Goal: Information Seeking & Learning: Learn about a topic

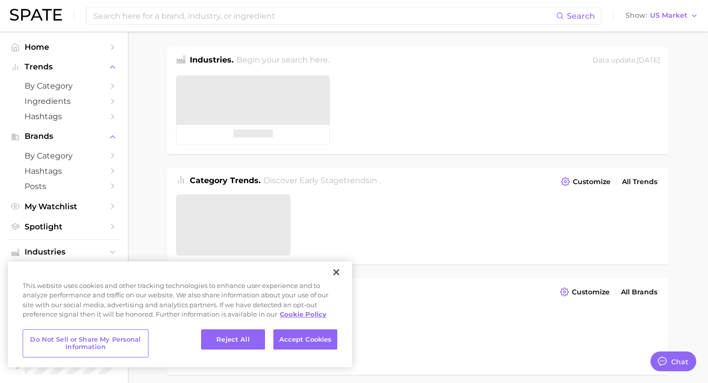
type textarea "x"
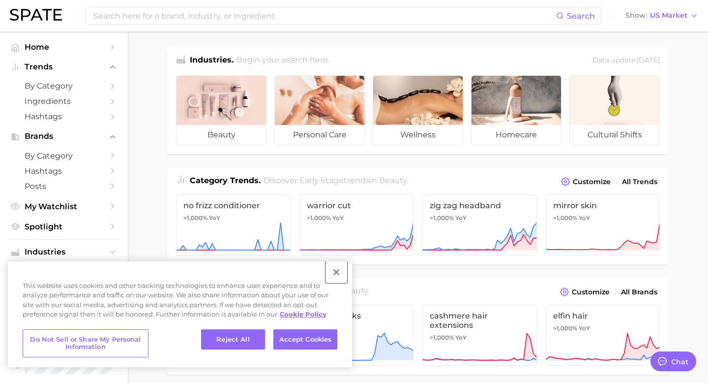
click at [337, 271] on button "Close" at bounding box center [336, 272] width 22 height 22
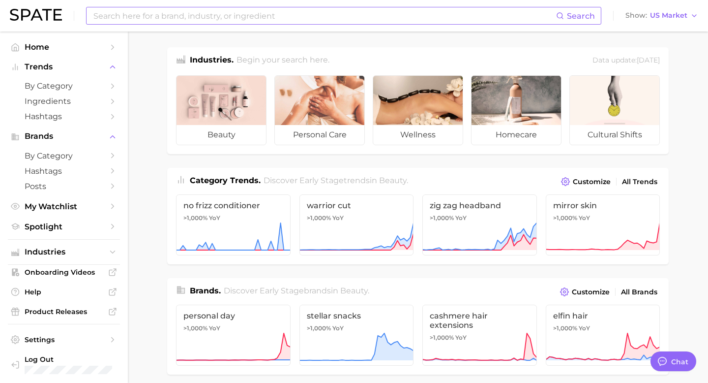
click at [250, 13] on input at bounding box center [324, 15] width 464 height 17
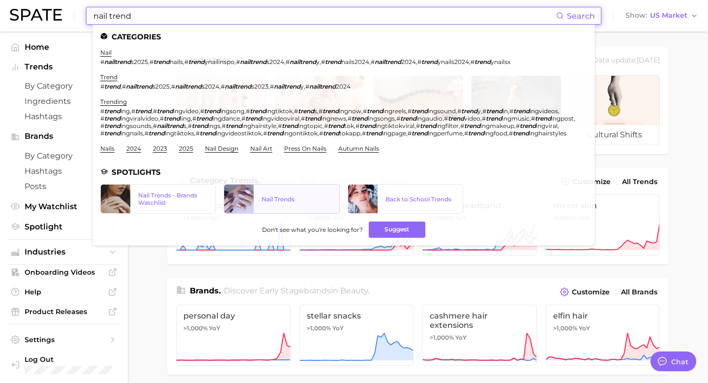
click at [274, 191] on link "Nail Trends" at bounding box center [282, 198] width 116 height 29
click at [410, 20] on input "nail trend" at bounding box center [324, 15] width 464 height 17
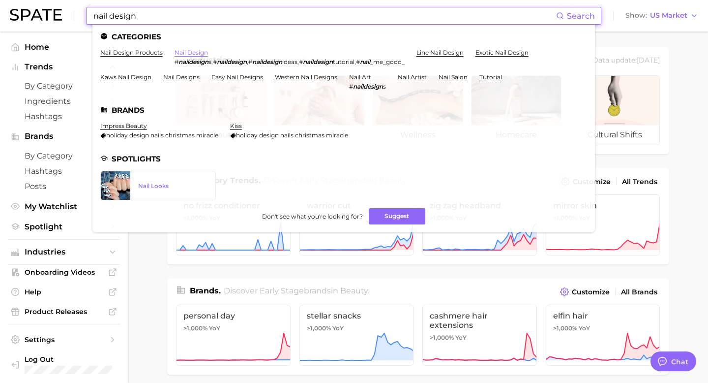
type input "nail design"
click at [196, 51] on link "nail design" at bounding box center [191, 52] width 33 height 7
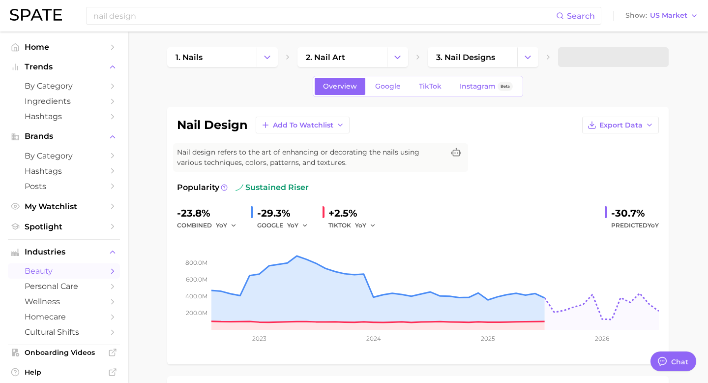
type textarea "x"
click at [515, 57] on link "3. nail designs" at bounding box center [472, 57] width 89 height 20
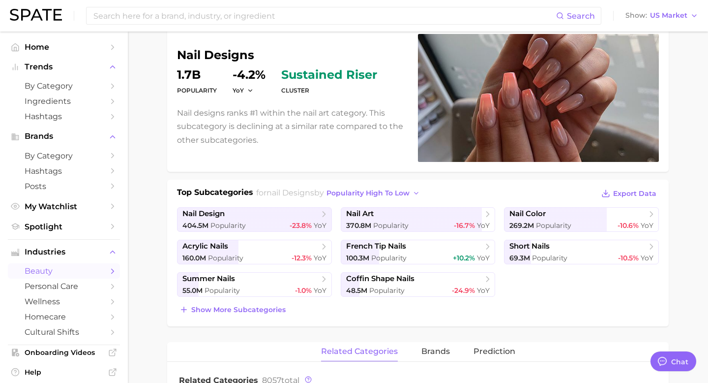
scroll to position [132, 0]
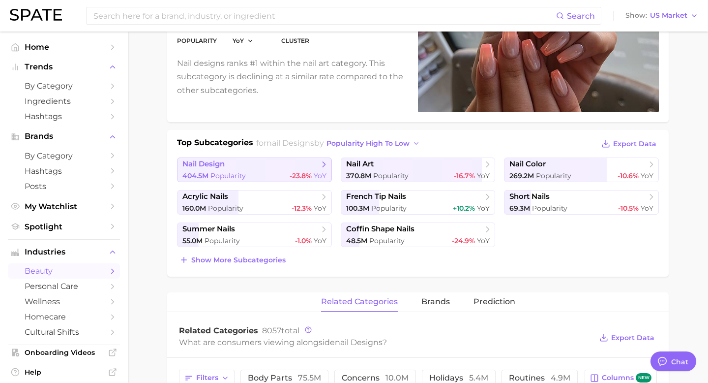
click at [275, 173] on div "404.5m Popularity -23.8% YoY" at bounding box center [254, 175] width 144 height 9
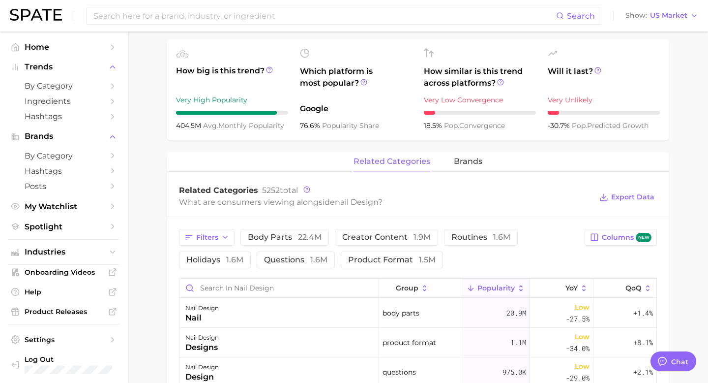
scroll to position [353, 0]
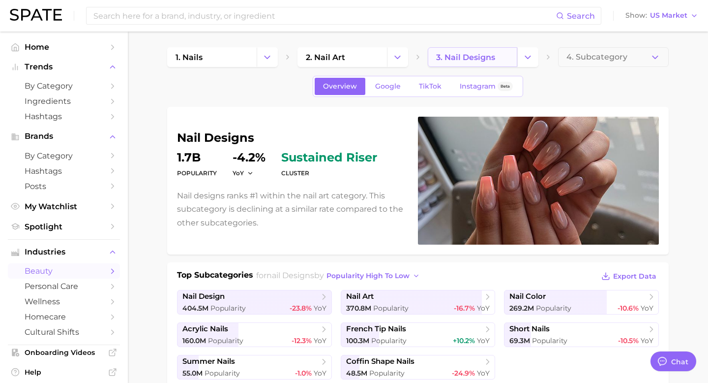
click at [486, 59] on span "3. nail designs" at bounding box center [465, 57] width 59 height 9
click at [584, 60] on span "4. Subcategory" at bounding box center [596, 57] width 61 height 9
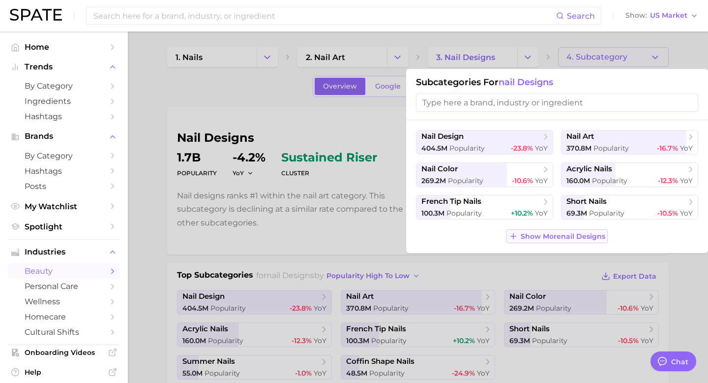
click at [533, 236] on span "Show More nail designs" at bounding box center [563, 236] width 85 height 8
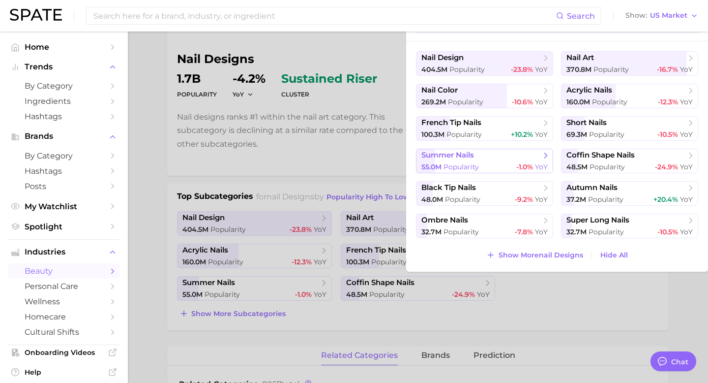
scroll to position [80, 0]
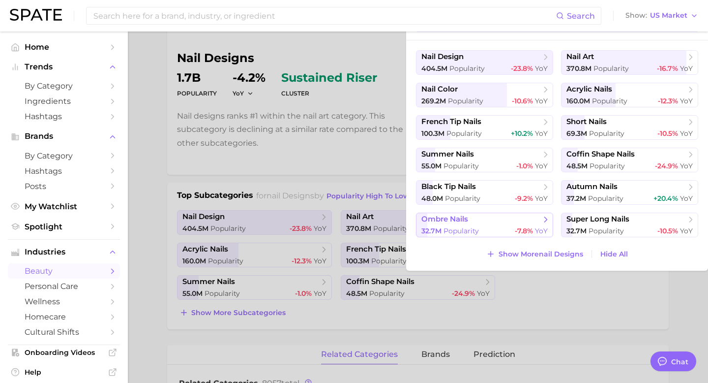
click at [482, 224] on span "ombre nails" at bounding box center [480, 219] width 119 height 10
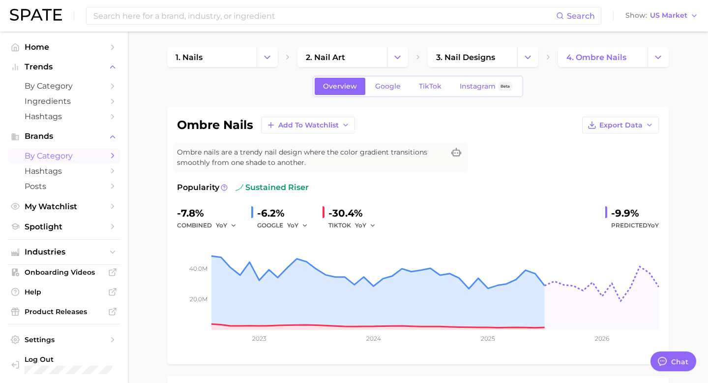
click at [53, 156] on span "by Category" at bounding box center [64, 155] width 79 height 9
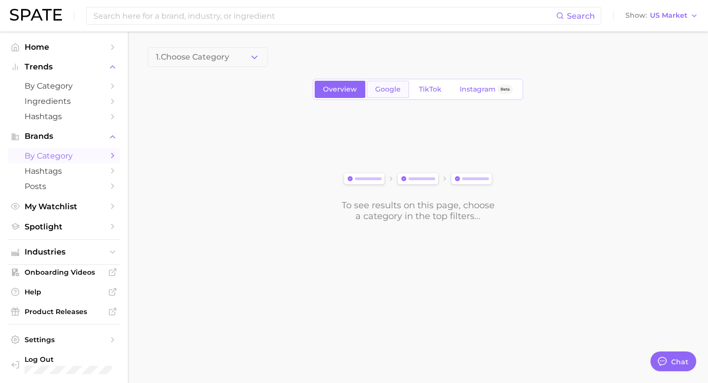
click at [376, 89] on span "Google" at bounding box center [388, 89] width 26 height 8
click at [329, 82] on link "Overview" at bounding box center [340, 89] width 51 height 17
click at [222, 54] on span "1. Choose Category" at bounding box center [192, 57] width 73 height 9
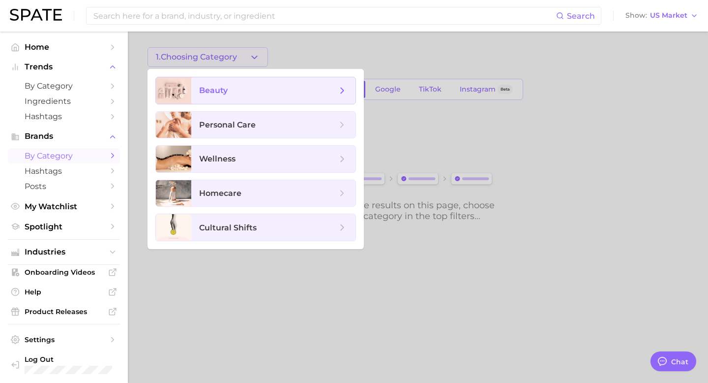
click at [225, 92] on span "beauty" at bounding box center [213, 90] width 29 height 9
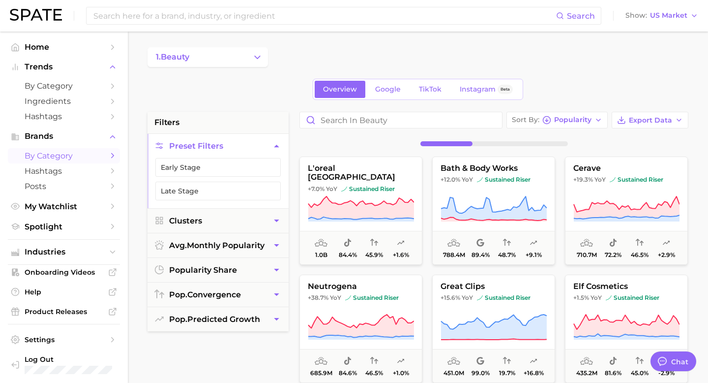
scroll to position [19, 0]
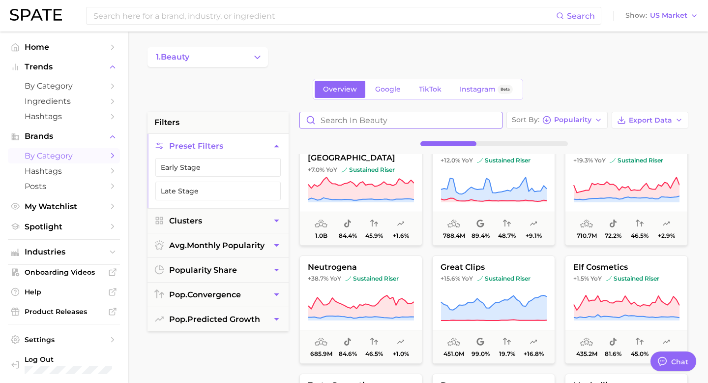
click at [336, 127] on input "Search in beauty" at bounding box center [401, 120] width 202 height 16
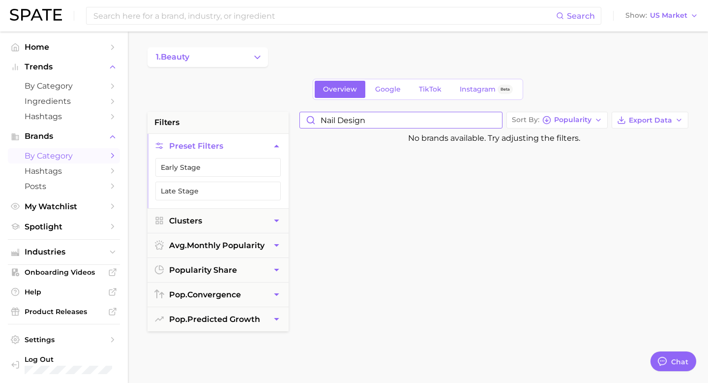
type input "nail design"
click at [226, 226] on button "Clusters" at bounding box center [217, 220] width 141 height 24
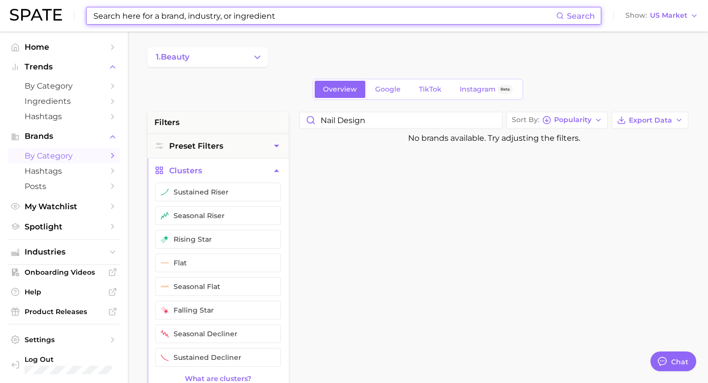
click at [120, 18] on input at bounding box center [324, 15] width 464 height 17
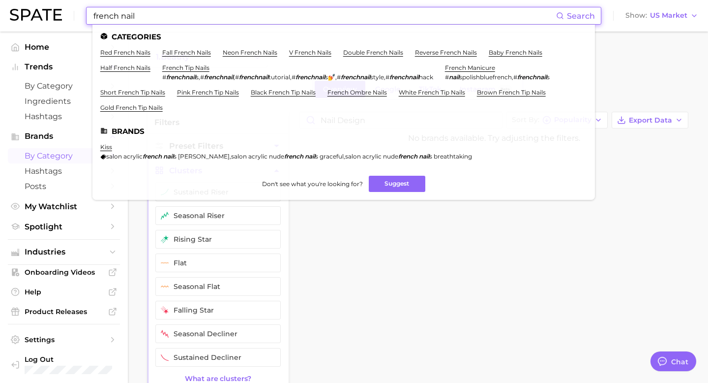
type input "french nail"
click at [589, 18] on span "Search" at bounding box center [581, 15] width 28 height 9
click at [577, 14] on span "Search" at bounding box center [581, 15] width 28 height 9
click at [368, 52] on link "double french nails" at bounding box center [373, 52] width 60 height 7
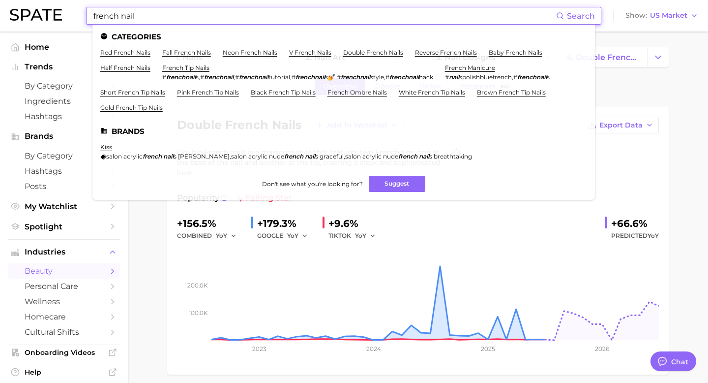
click at [224, 16] on input "french nail" at bounding box center [324, 15] width 464 height 17
click at [180, 68] on link "french tip nails" at bounding box center [185, 67] width 47 height 7
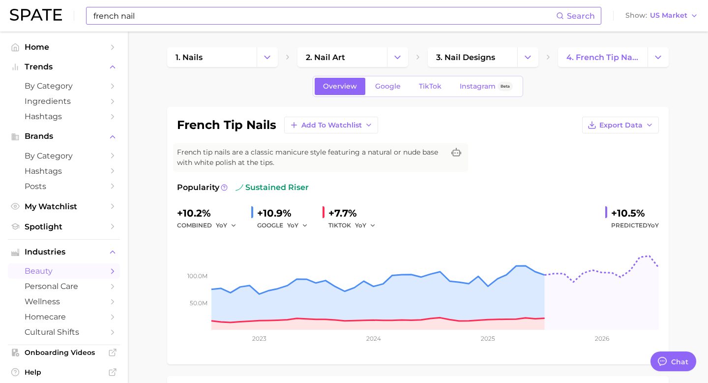
click at [154, 22] on input "french nail" at bounding box center [324, 15] width 464 height 17
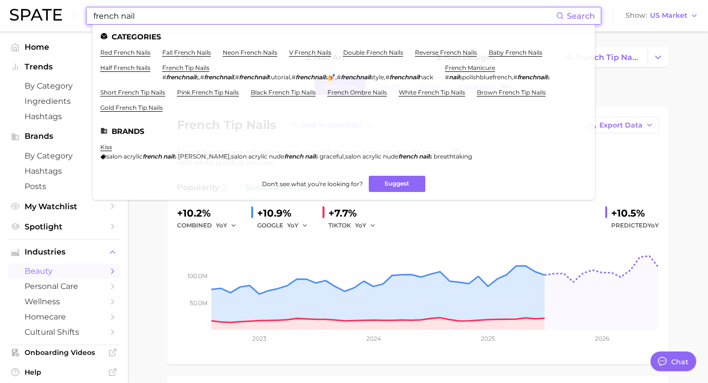
click at [145, 47] on ul "Categories red french nails fall french nails neon french nails v french nails …" at bounding box center [343, 112] width 502 height 175
click at [145, 52] on link "red french nails" at bounding box center [125, 52] width 50 height 7
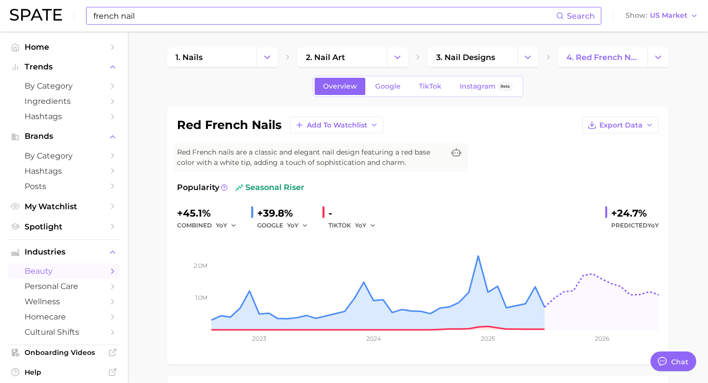
click at [168, 16] on input "french nail" at bounding box center [324, 15] width 464 height 17
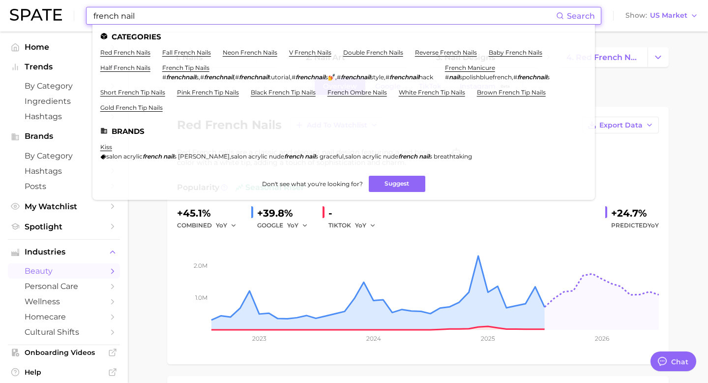
click at [94, 17] on input "french nail" at bounding box center [324, 15] width 464 height 17
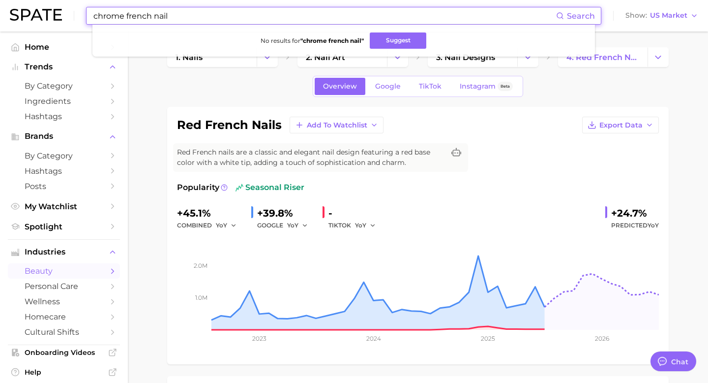
click at [397, 17] on input "chrome french nail" at bounding box center [324, 15] width 464 height 17
drag, startPoint x: 127, startPoint y: 16, endPoint x: 95, endPoint y: 16, distance: 32.4
click at [95, 16] on input "chrome french nail" at bounding box center [324, 15] width 464 height 17
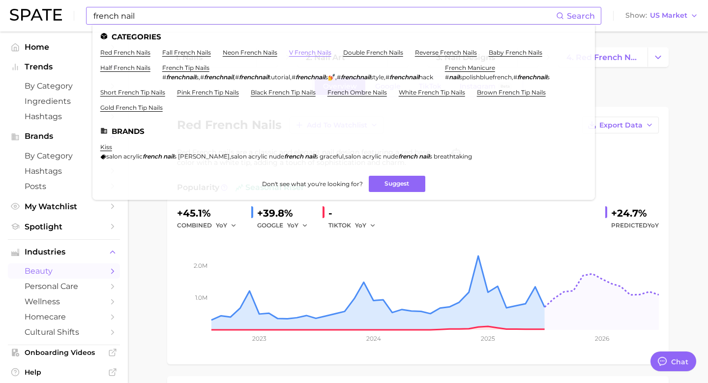
click at [314, 54] on link "v french nails" at bounding box center [310, 52] width 42 height 7
click at [530, 50] on link "baby french nails" at bounding box center [516, 52] width 54 height 7
click at [125, 65] on link "half french nails" at bounding box center [125, 67] width 50 height 7
click at [196, 89] on link "pink french tip nails" at bounding box center [208, 91] width 62 height 7
click at [270, 95] on link "black french tip nails" at bounding box center [283, 91] width 65 height 7
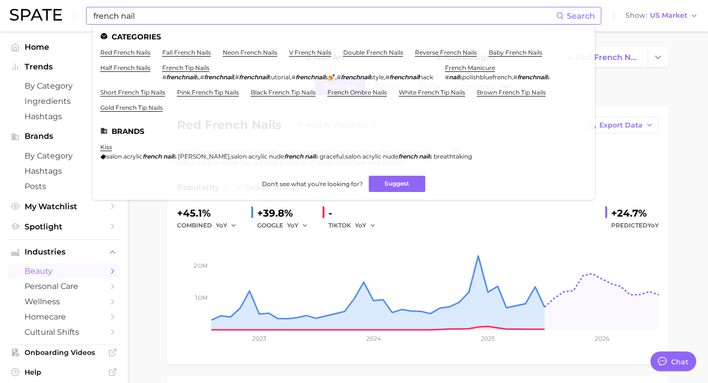
click at [91, 16] on div "french nail Search Categories red french nails fall french nails neon french na…" at bounding box center [343, 16] width 515 height 18
click at [152, 10] on input "french nail" at bounding box center [324, 15] width 464 height 17
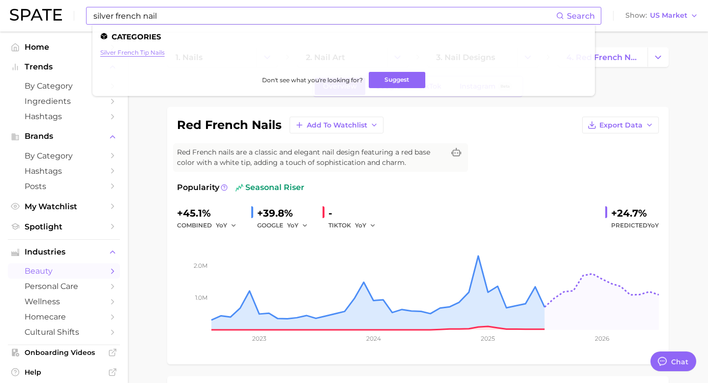
click at [149, 52] on link "silver french tip nails" at bounding box center [132, 52] width 64 height 7
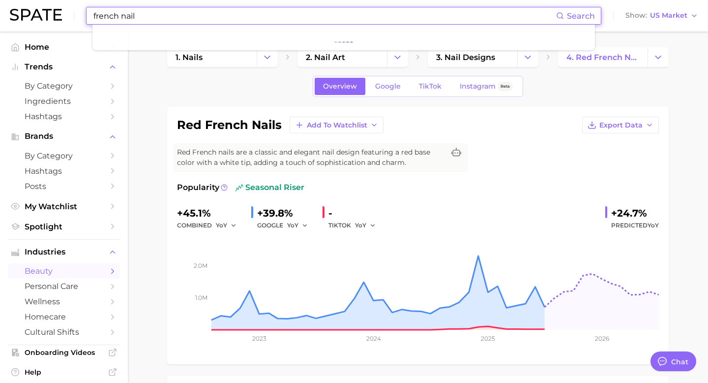
drag, startPoint x: 137, startPoint y: 17, endPoint x: 39, endPoint y: 10, distance: 98.1
click at [39, 12] on div "french nail Search Show US Market" at bounding box center [354, 15] width 688 height 31
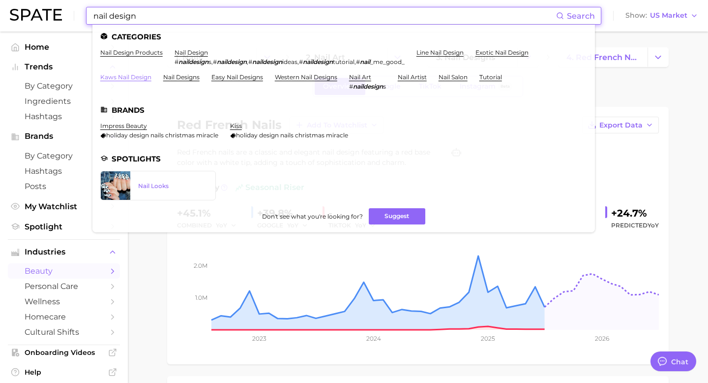
type input "nail design"
click at [135, 75] on link "kaws nail design" at bounding box center [125, 76] width 51 height 7
click at [448, 49] on link "line nail design" at bounding box center [439, 52] width 47 height 7
click at [147, 182] on div "Nail Looks" at bounding box center [173, 185] width 70 height 7
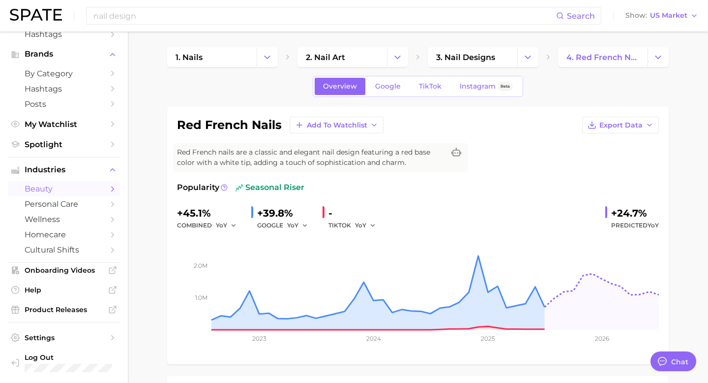
click at [20, 18] on img at bounding box center [36, 15] width 52 height 12
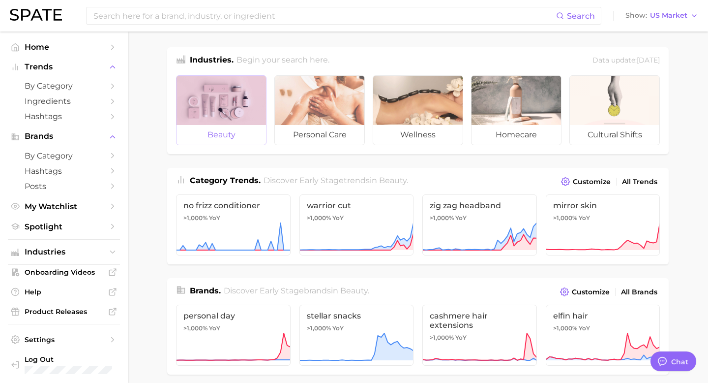
click at [237, 92] on div at bounding box center [221, 100] width 89 height 49
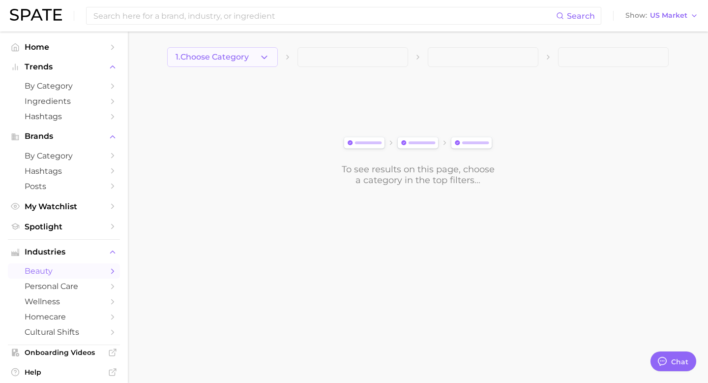
click at [251, 56] on button "1. Choose Category" at bounding box center [222, 57] width 111 height 20
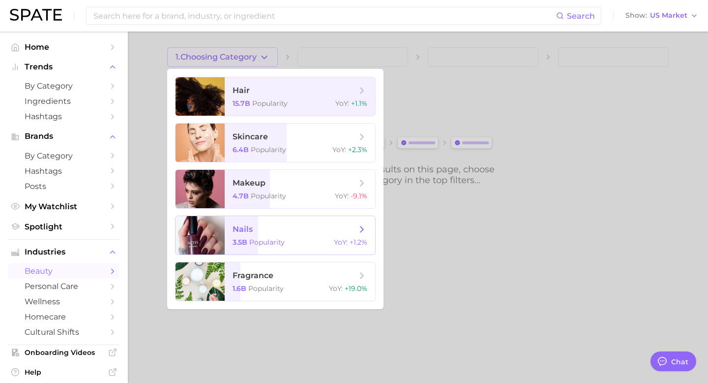
click at [271, 228] on span "nails" at bounding box center [295, 229] width 124 height 11
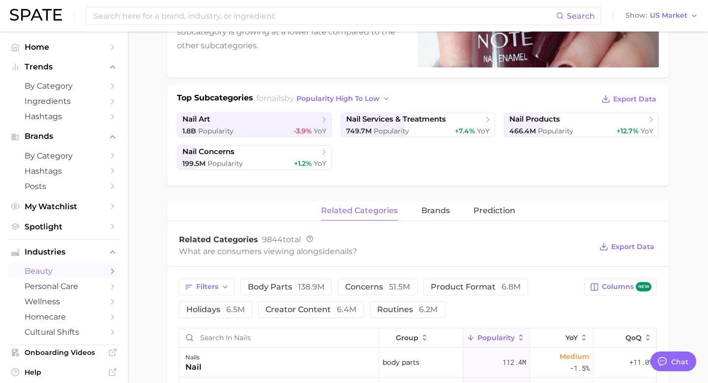
scroll to position [189, 0]
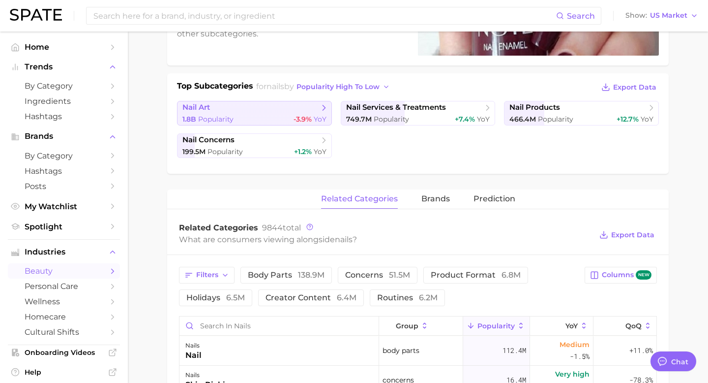
click at [272, 115] on div "1.8b Popularity -3.9% YoY" at bounding box center [254, 119] width 144 height 9
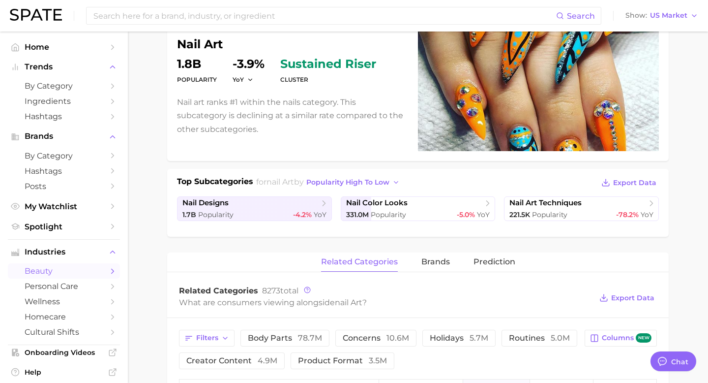
scroll to position [119, 0]
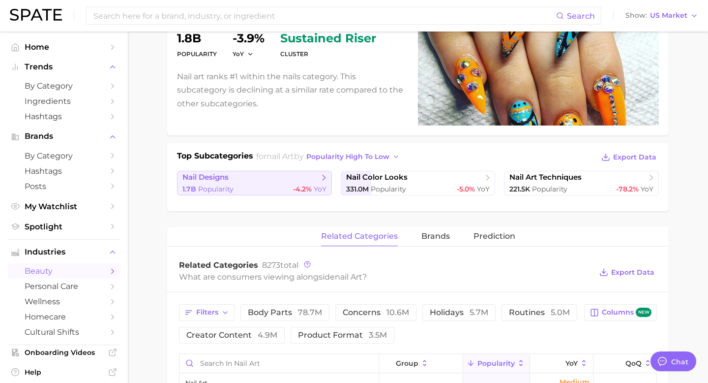
click at [276, 186] on div "1.7b Popularity -4.2% YoY" at bounding box center [254, 188] width 144 height 9
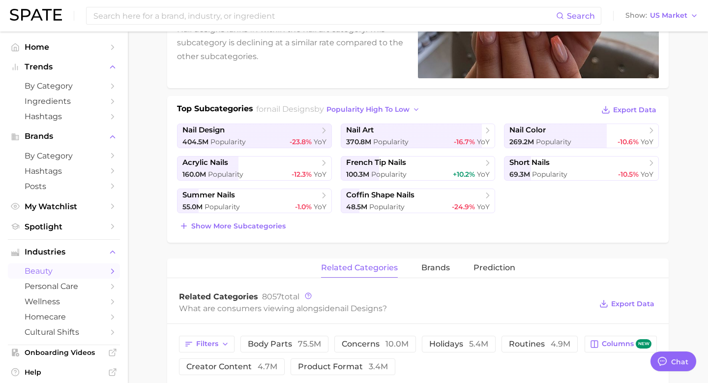
scroll to position [183, 0]
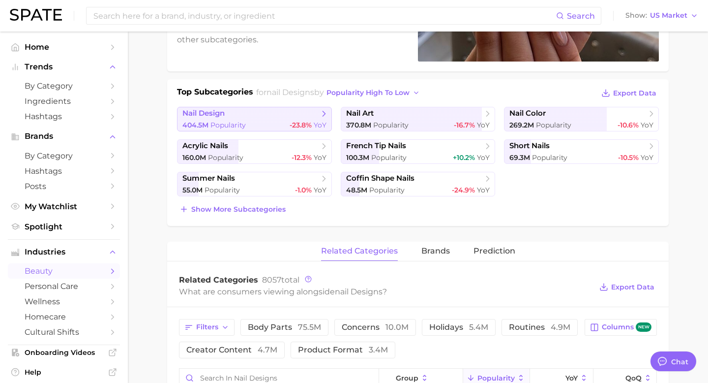
click at [276, 117] on span "nail design" at bounding box center [250, 114] width 137 height 10
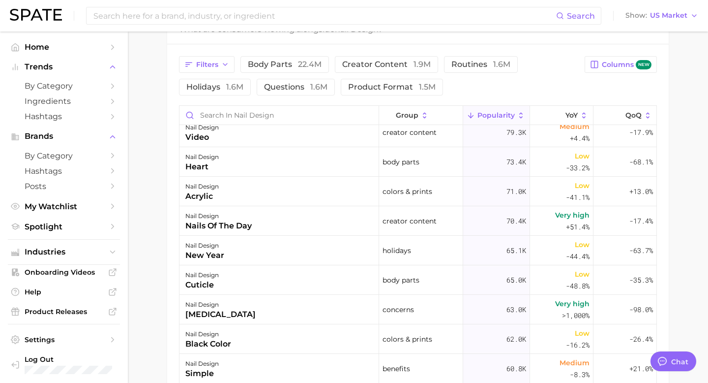
scroll to position [1213, 0]
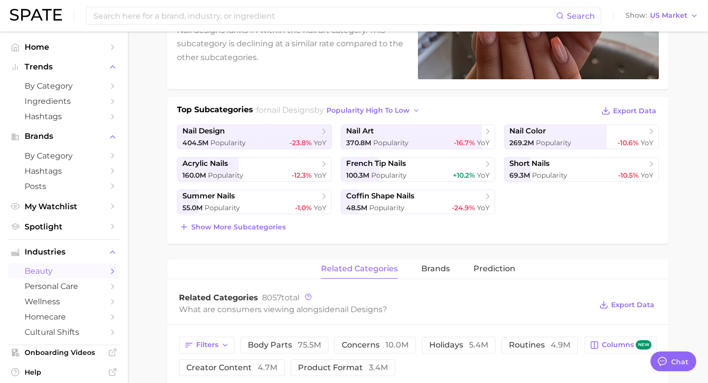
scroll to position [149, 0]
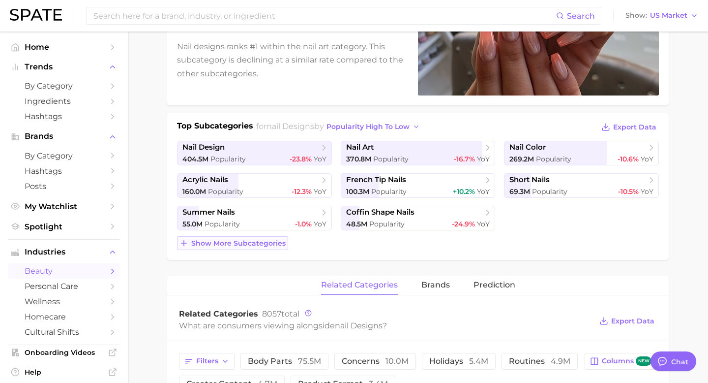
click at [216, 243] on span "Show more subcategories" at bounding box center [238, 243] width 94 height 8
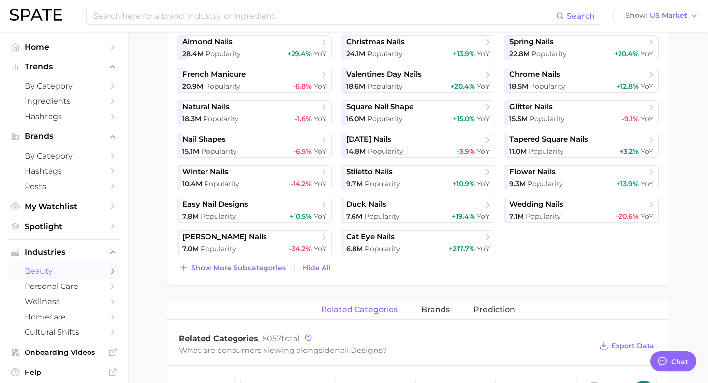
scroll to position [386, 0]
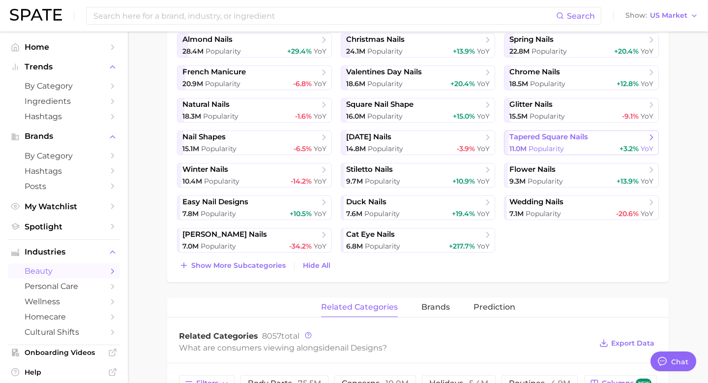
click at [520, 137] on span "tapered square nails" at bounding box center [548, 136] width 79 height 9
click at [526, 175] on link "flower nails 9.3m Popularity +13.9% YoY" at bounding box center [581, 175] width 155 height 25
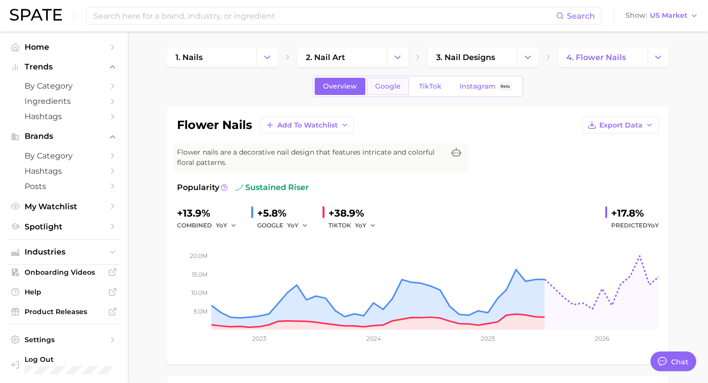
click at [374, 90] on link "Google" at bounding box center [388, 86] width 42 height 17
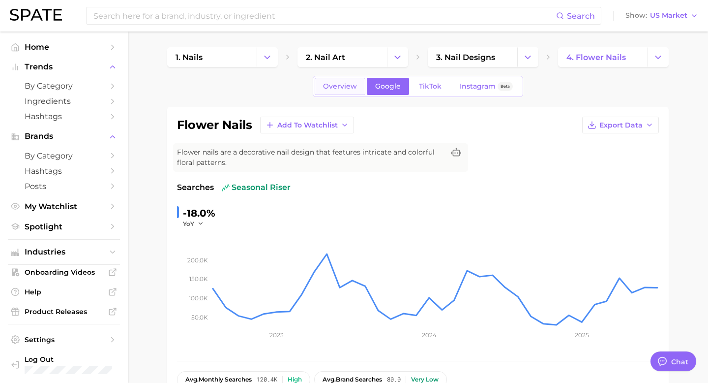
click at [344, 90] on span "Overview" at bounding box center [340, 86] width 34 height 8
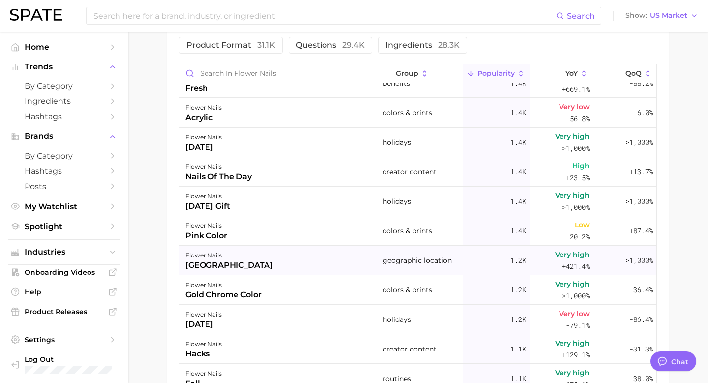
scroll to position [1112, 0]
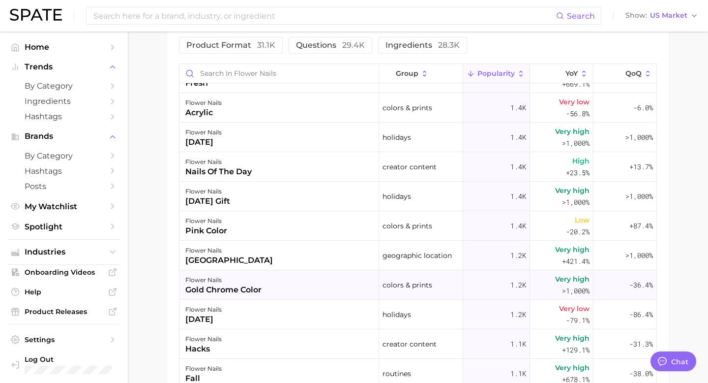
click at [226, 292] on div "gold chrome color" at bounding box center [223, 290] width 76 height 12
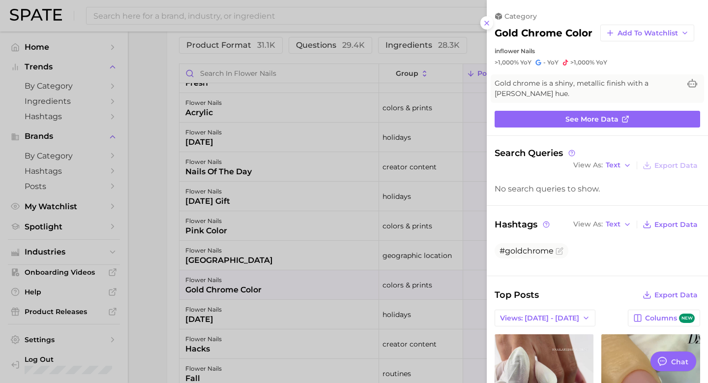
scroll to position [0, 0]
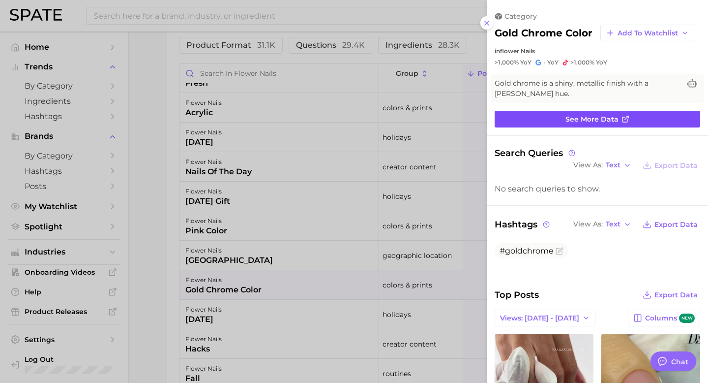
click at [521, 123] on link "See more data" at bounding box center [598, 119] width 206 height 17
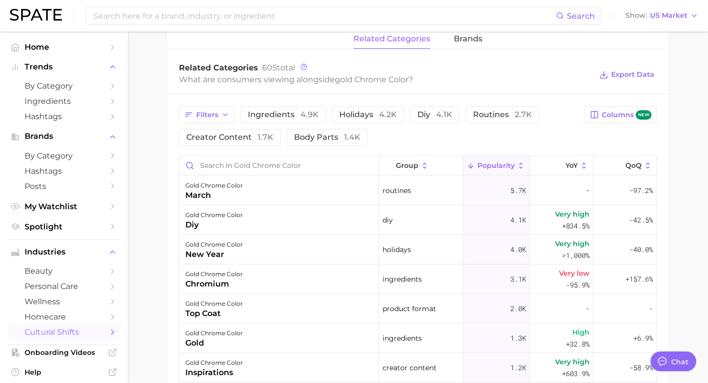
scroll to position [482, 0]
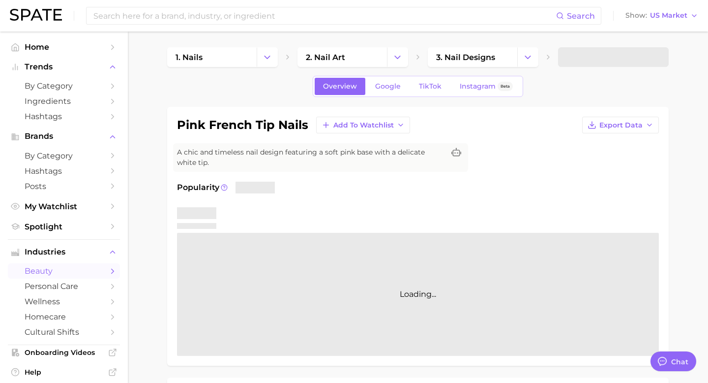
type textarea "x"
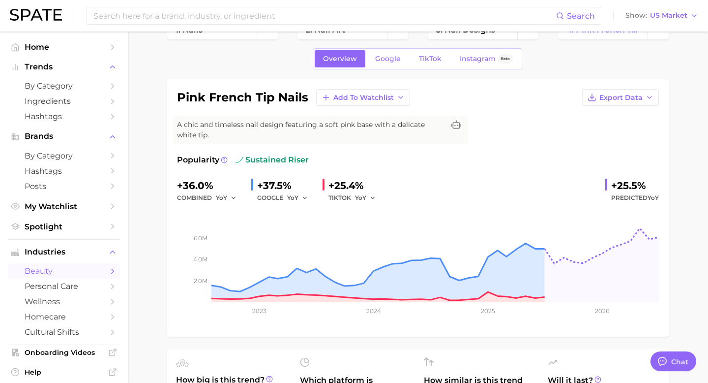
scroll to position [27, 0]
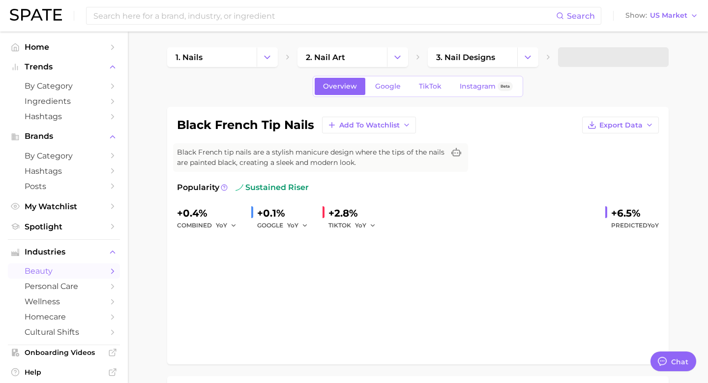
type textarea "x"
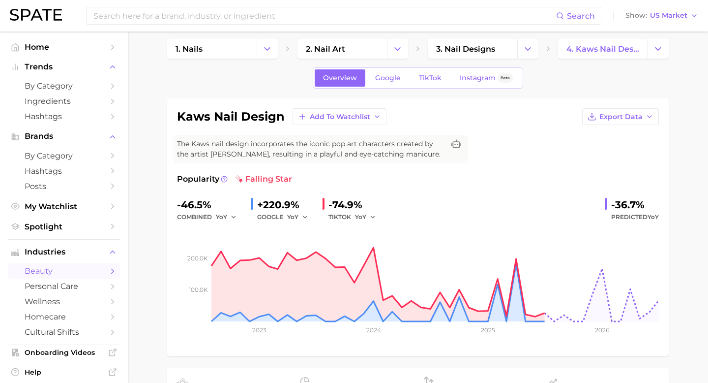
scroll to position [10, 0]
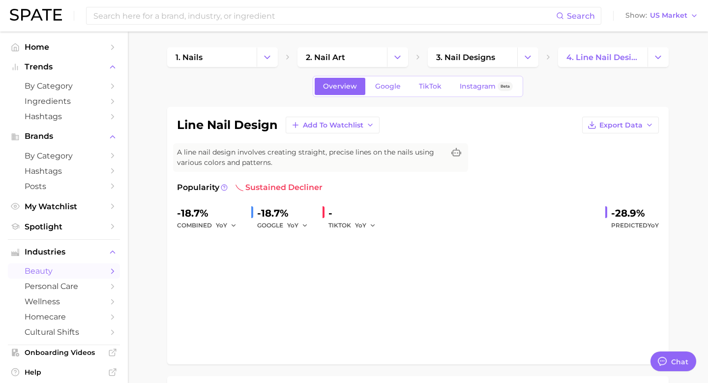
type textarea "x"
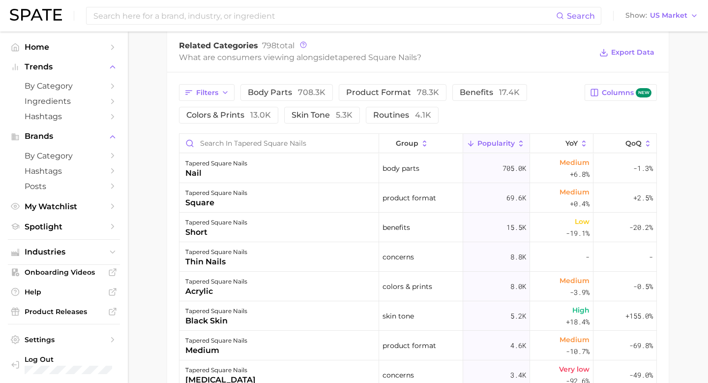
scroll to position [495, 0]
